Goal: Check status: Check status

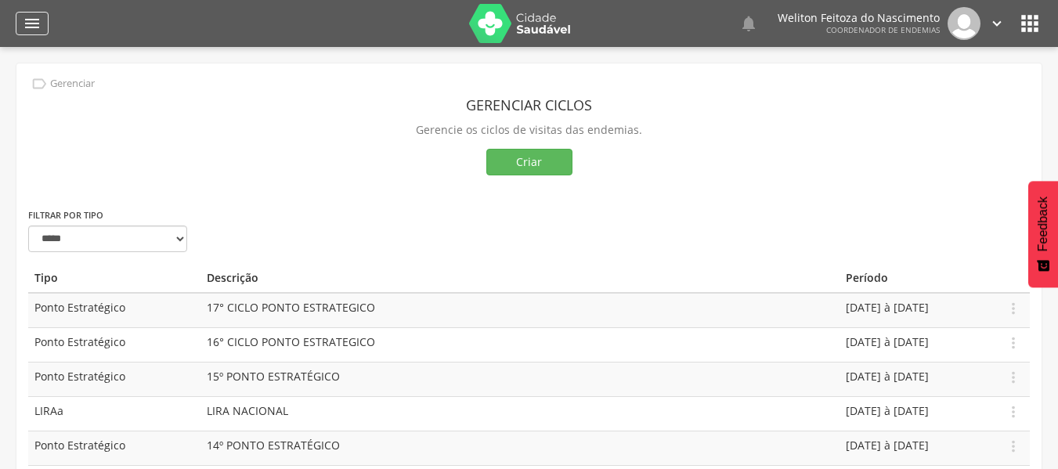
click at [32, 18] on icon "" at bounding box center [32, 23] width 19 height 19
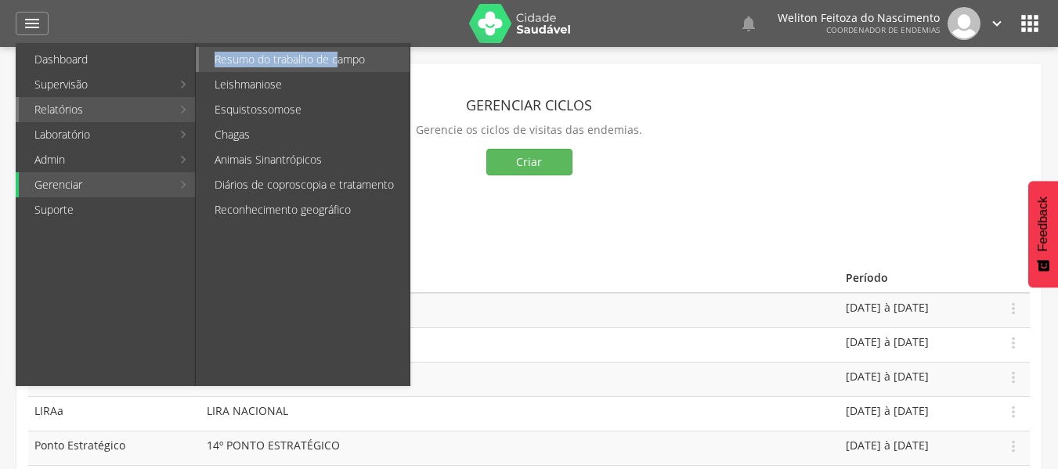
drag, startPoint x: 123, startPoint y: 110, endPoint x: 337, endPoint y: 48, distance: 223.5
click at [195, 97] on li "Relatórios Resumo do trabalho de campo Leishmaniose Esquistossomose Chagas Anim…" at bounding box center [105, 109] width 179 height 25
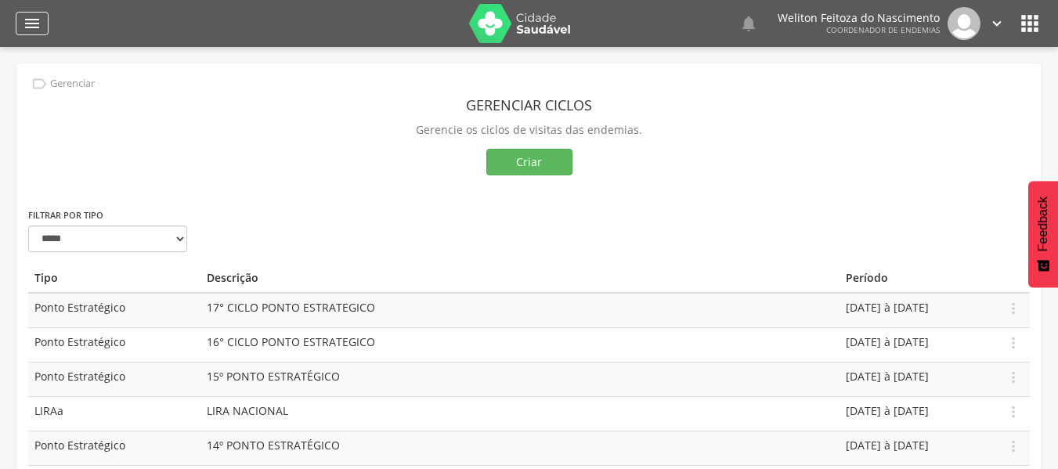
click at [34, 20] on icon "" at bounding box center [32, 23] width 19 height 19
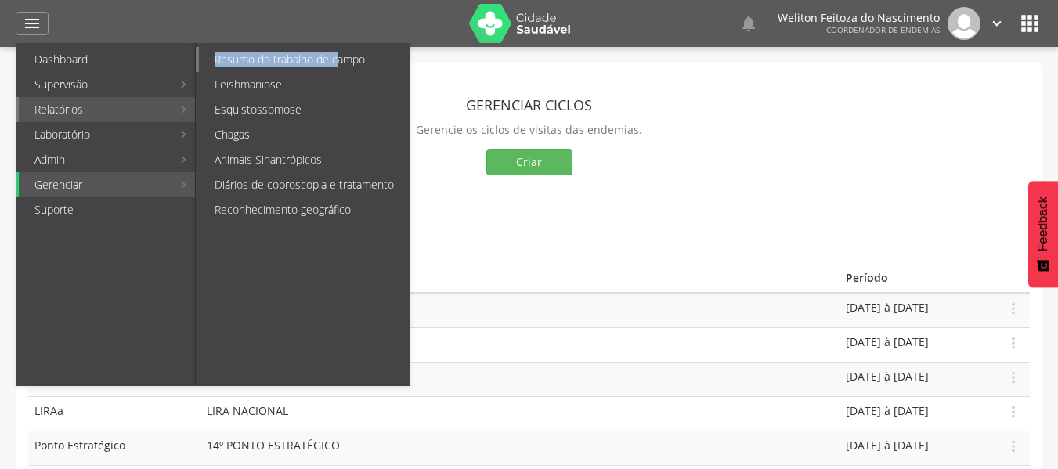
click at [284, 59] on link "Resumo do trabalho de campo" at bounding box center [304, 59] width 211 height 25
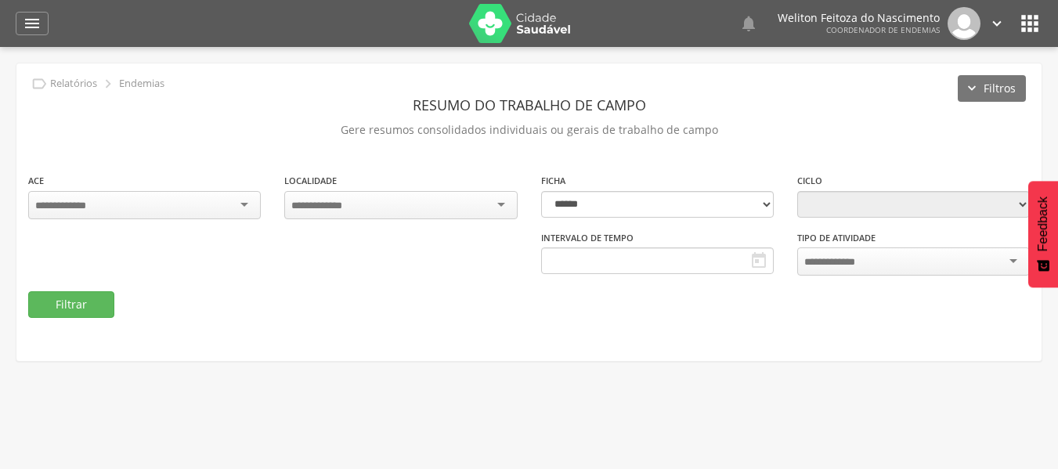
type input "**********"
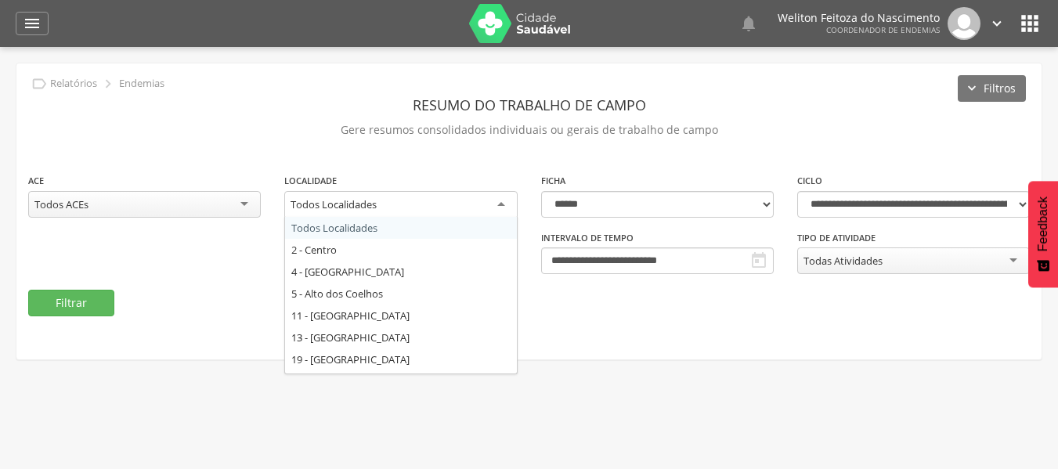
click at [500, 204] on div "Todos Localidades" at bounding box center [400, 205] width 233 height 28
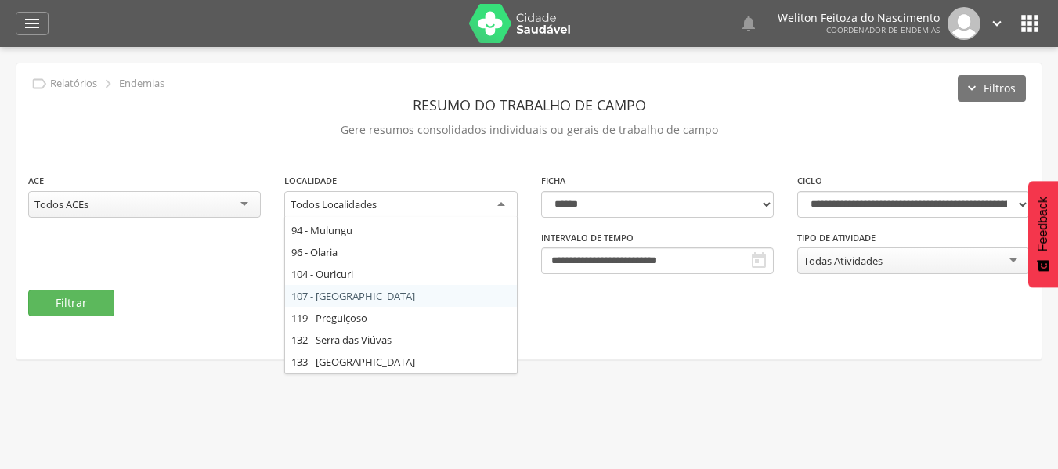
scroll to position [306, 0]
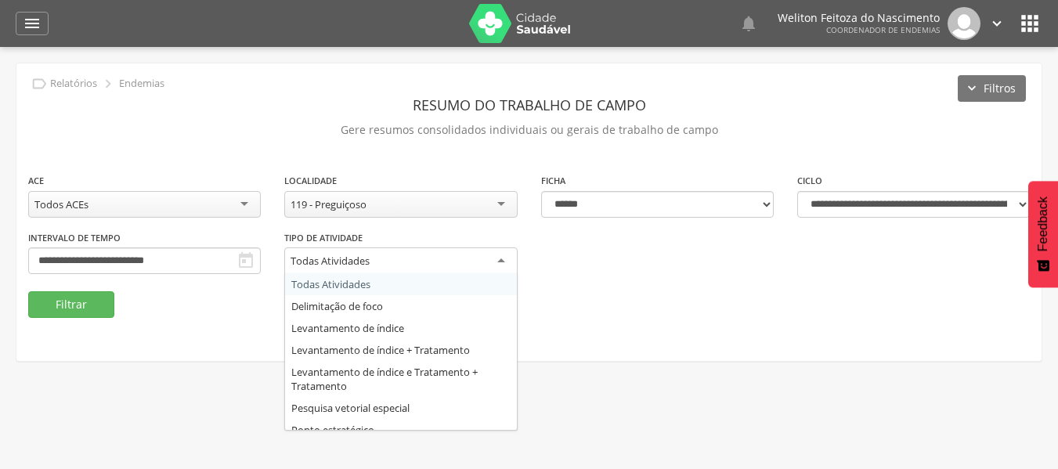
click at [499, 261] on div "Todas Atividades" at bounding box center [400, 261] width 233 height 28
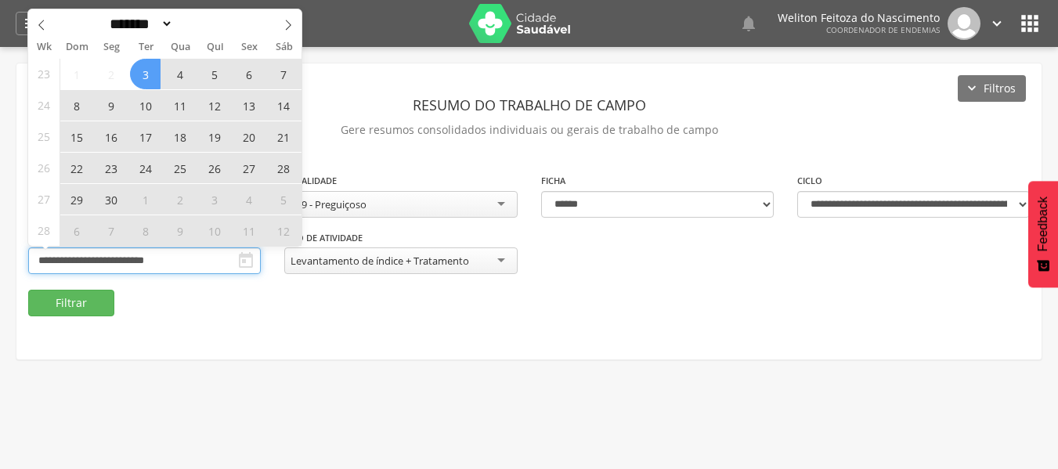
click at [192, 263] on input "**********" at bounding box center [144, 260] width 233 height 27
click at [286, 25] on icon at bounding box center [288, 25] width 11 height 11
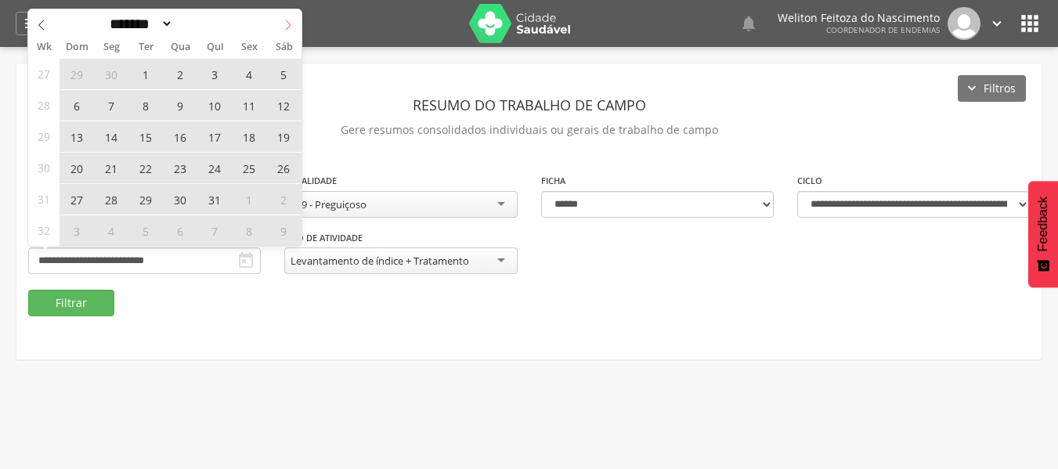
click at [286, 27] on icon at bounding box center [288, 25] width 11 height 11
select select "*"
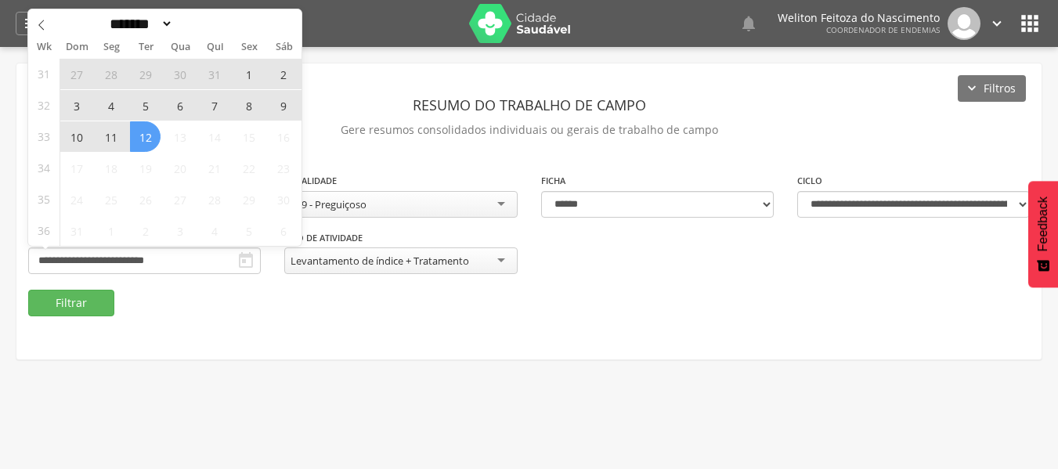
click at [142, 134] on span "12" at bounding box center [145, 136] width 31 height 31
type input "**********"
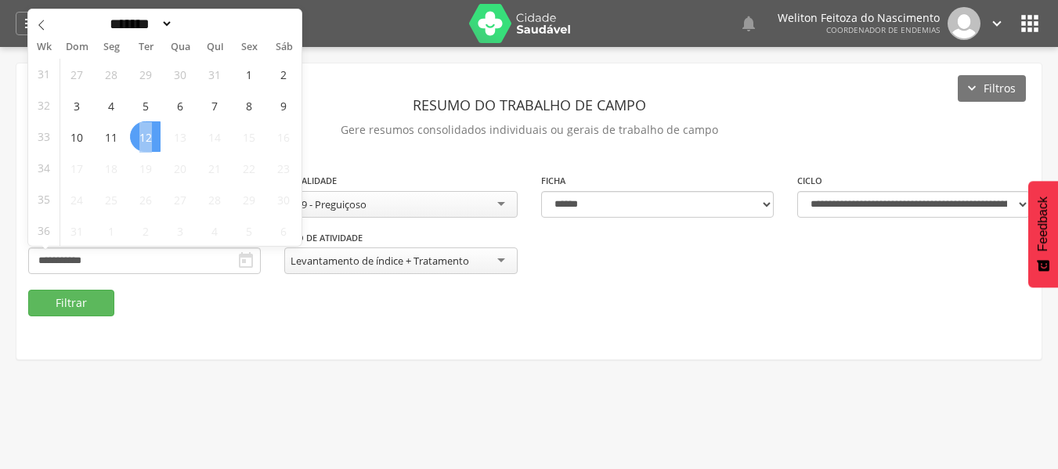
click at [142, 134] on span "12" at bounding box center [145, 136] width 31 height 31
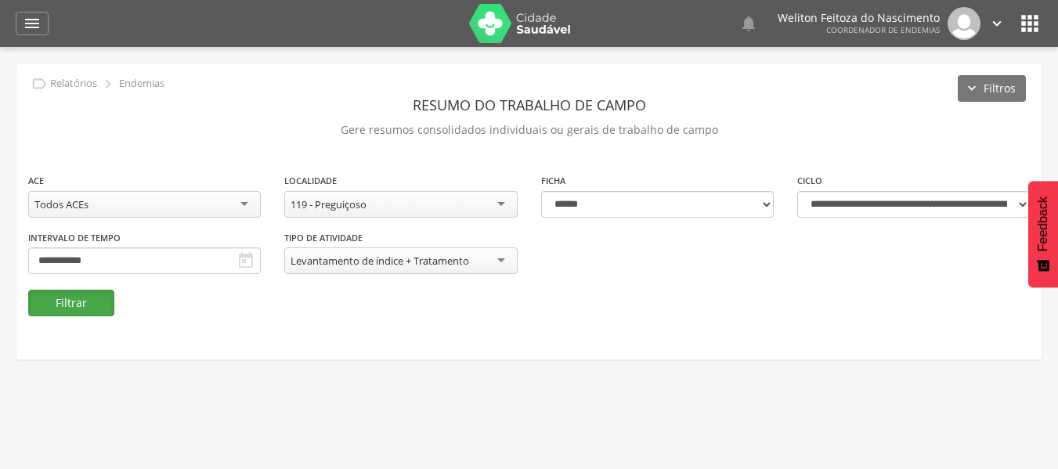
click at [64, 297] on button "Filtrar" at bounding box center [71, 303] width 86 height 27
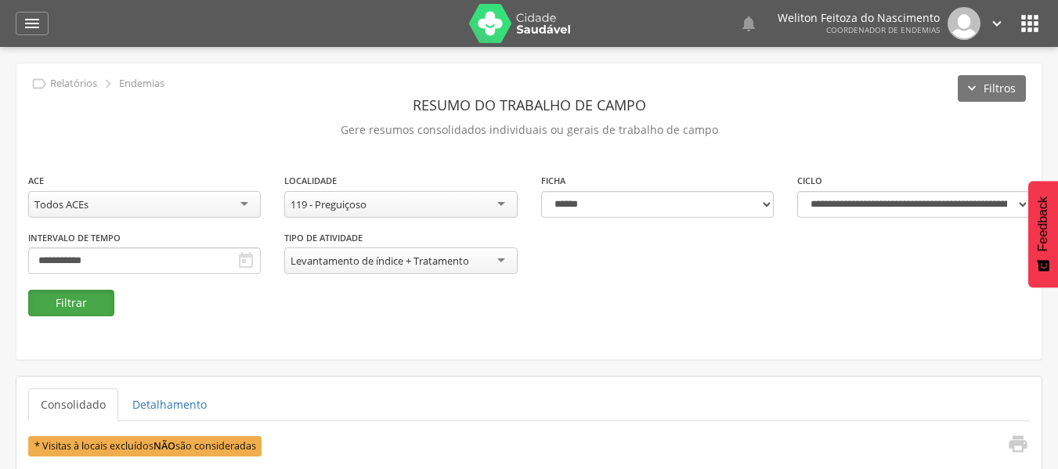
click at [65, 295] on button "Filtrar" at bounding box center [71, 303] width 86 height 27
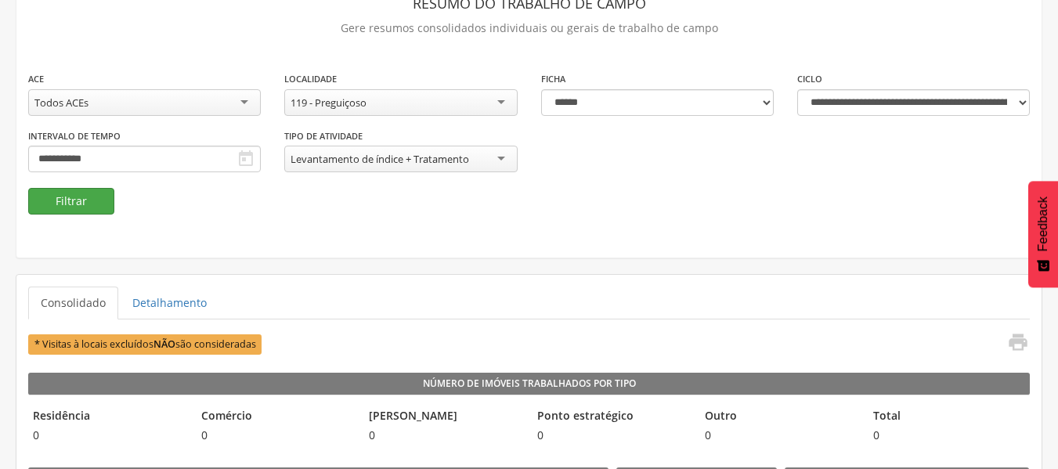
scroll to position [0, 0]
